Goal: Communication & Community: Answer question/provide support

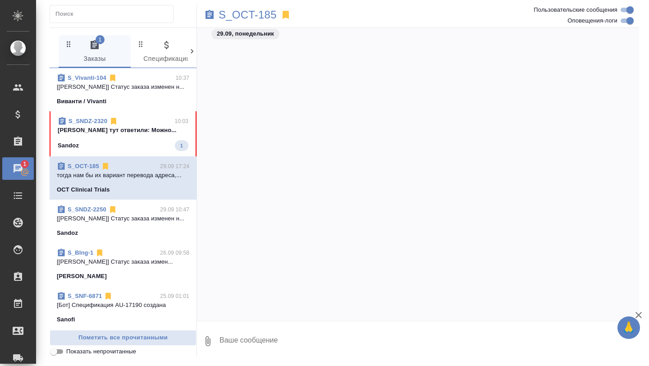
scroll to position [60976, 0]
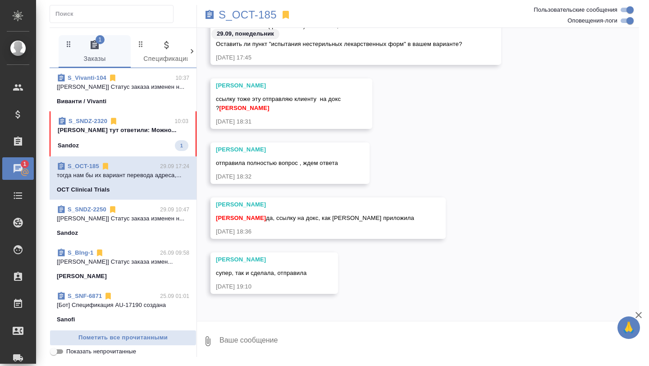
click at [143, 137] on span "S_SNDZ-2320 10:03 [PERSON_NAME] тут ответили: Можно... Sandoz 1" at bounding box center [123, 134] width 131 height 34
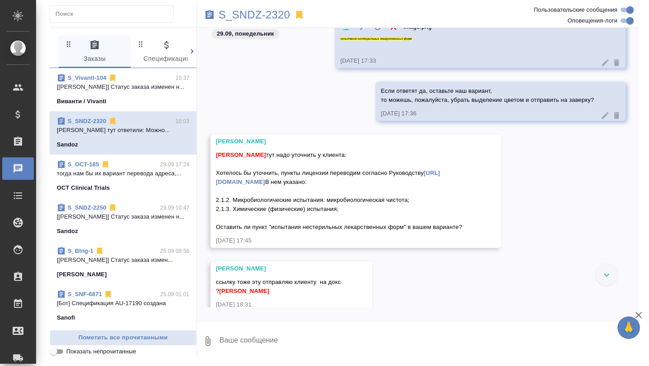
scroll to position [51134, 0]
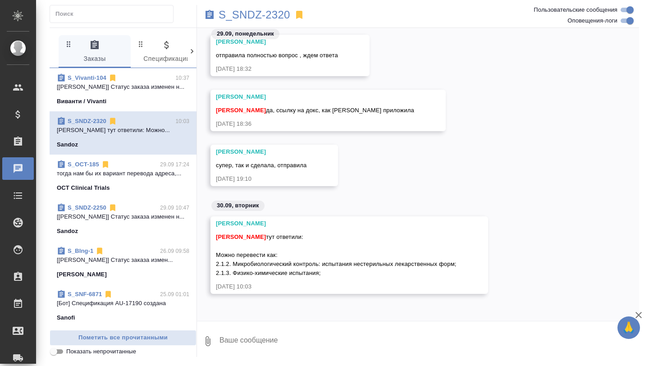
click at [257, 254] on span "[PERSON_NAME] тут ответили: Можно перевести как: 2.1.2. Микробиологический конт…" at bounding box center [336, 254] width 241 height 43
click at [267, 184] on button "Ответить на сообщение" at bounding box center [265, 183] width 99 height 18
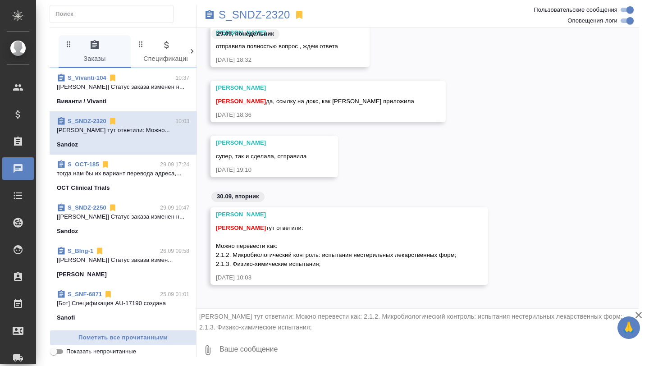
click at [242, 353] on textarea at bounding box center [429, 350] width 420 height 31
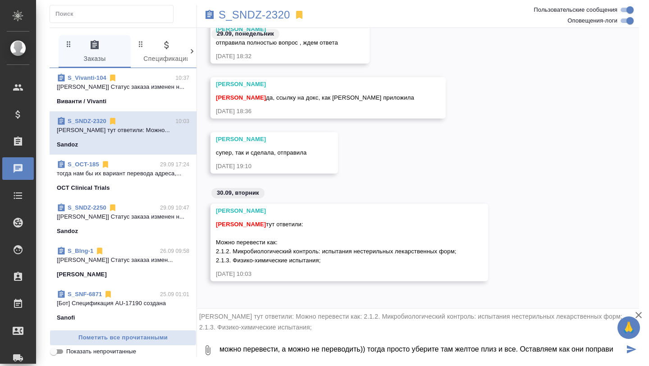
scroll to position [0, 0]
type textarea "можно перевести, а можно не переводить)) тогда просто уберите там желтое плиз и…"
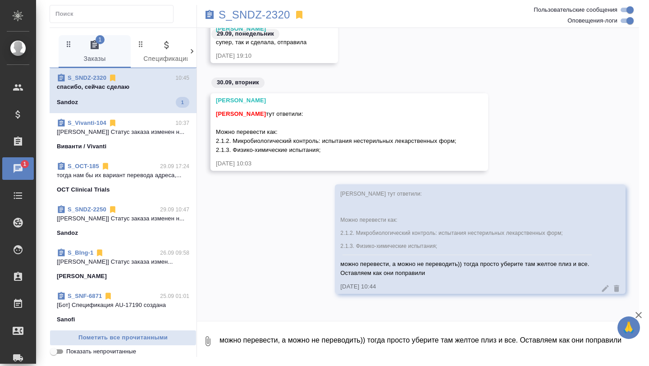
scroll to position [51281, 0]
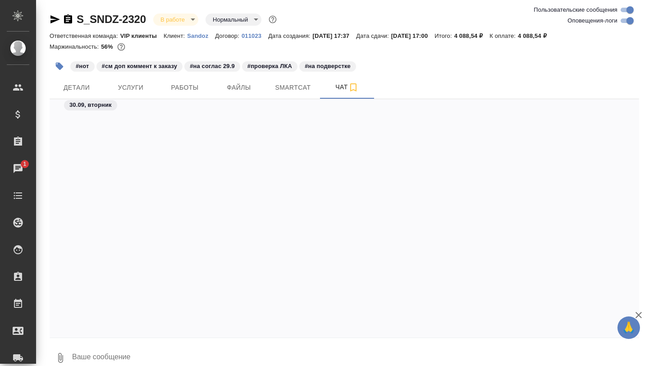
scroll to position [26524, 0]
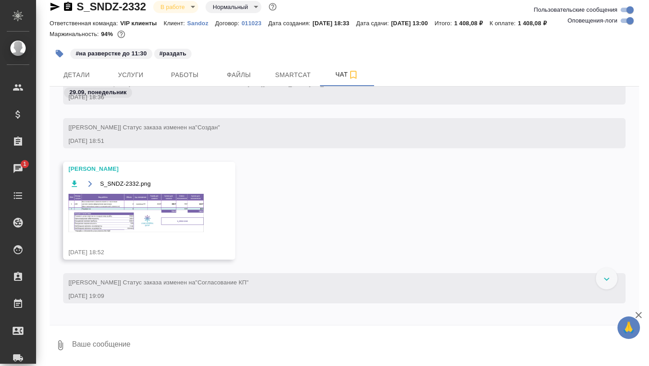
scroll to position [441, 0]
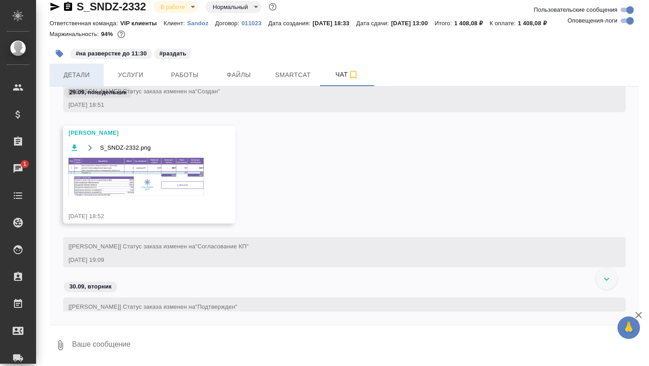
click at [90, 79] on span "Детали" at bounding box center [76, 74] width 43 height 11
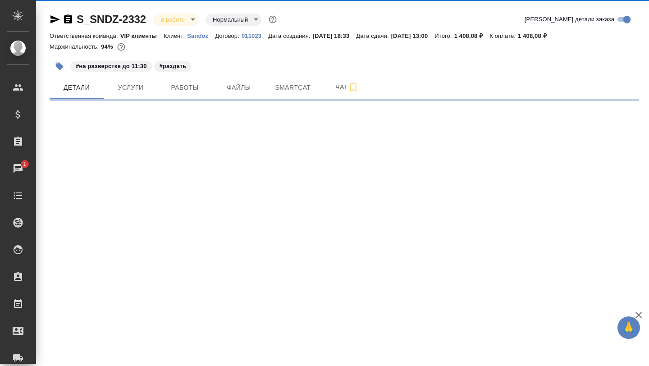
select select "RU"
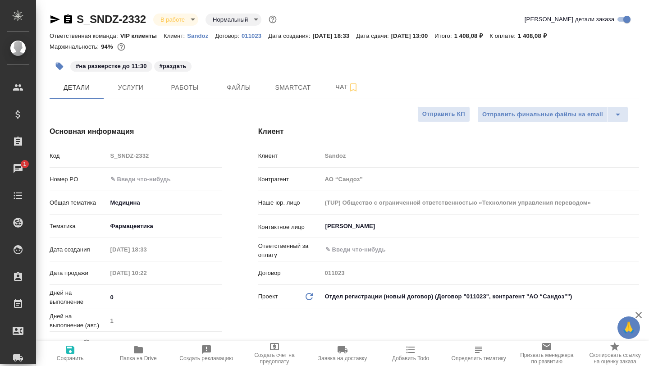
type textarea "x"
click at [138, 346] on icon "button" at bounding box center [138, 349] width 11 height 11
type textarea "x"
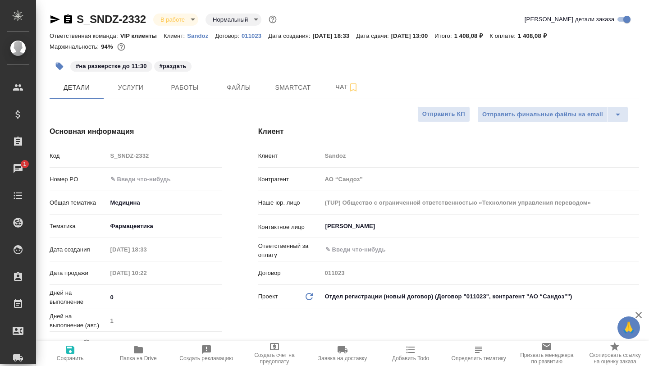
type textarea "x"
